Goal: Book appointment/travel/reservation

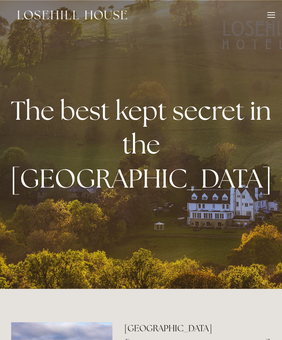
click at [273, 16] on div at bounding box center [271, 16] width 8 height 8
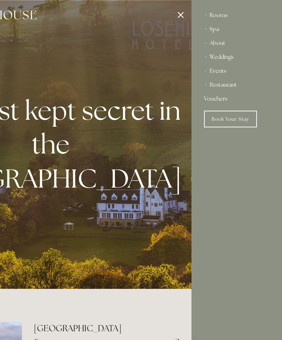
click at [226, 14] on div "Rooms" at bounding box center [236, 15] width 65 height 14
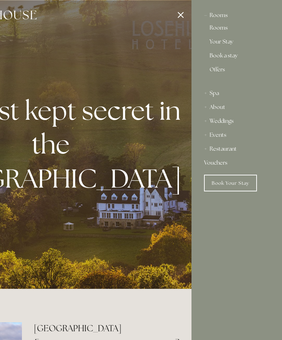
click at [216, 72] on link "Offers" at bounding box center [236, 72] width 54 height 11
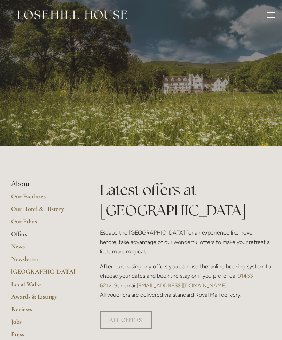
click at [269, 17] on div at bounding box center [271, 17] width 8 height 1
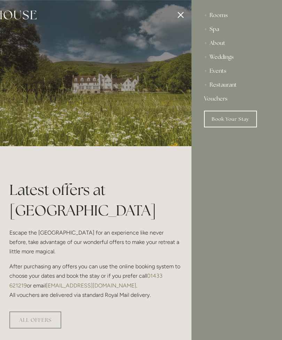
click at [223, 18] on div "Rooms" at bounding box center [236, 15] width 65 height 14
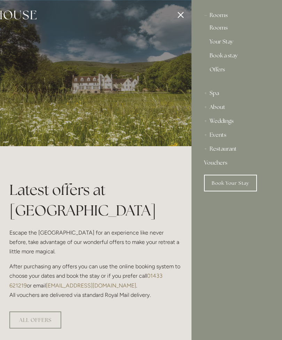
click at [227, 27] on link "Rooms" at bounding box center [236, 29] width 54 height 8
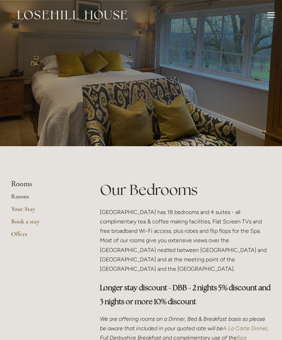
click at [274, 17] on div at bounding box center [271, 17] width 8 height 1
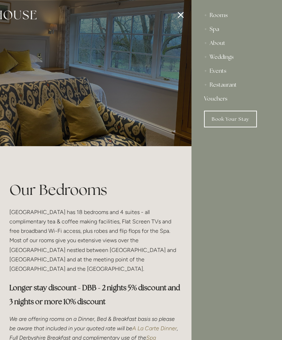
click at [217, 31] on div "Spa" at bounding box center [236, 29] width 65 height 14
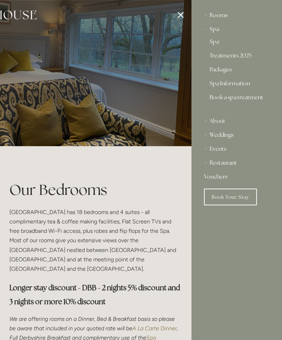
click at [216, 43] on link "Spa" at bounding box center [236, 43] width 54 height 8
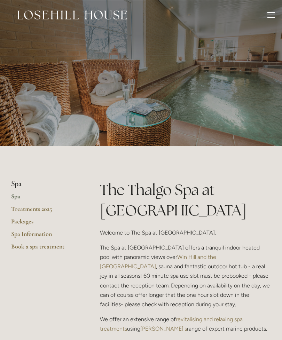
click at [269, 16] on div at bounding box center [271, 16] width 8 height 8
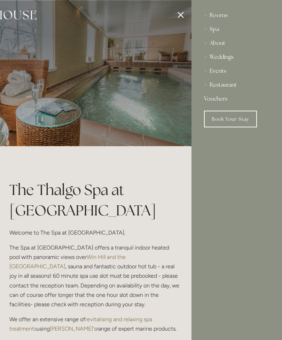
click at [222, 117] on link "Book Your Stay" at bounding box center [230, 119] width 53 height 17
